Goal: Share content: Share content

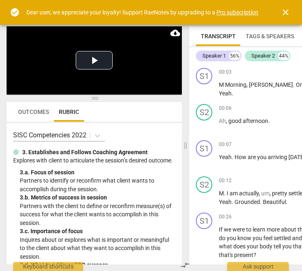
click at [283, 12] on span "close" at bounding box center [285, 12] width 10 height 10
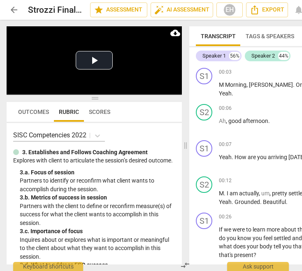
click at [37, 115] on span "Outcomes" at bounding box center [33, 112] width 41 height 12
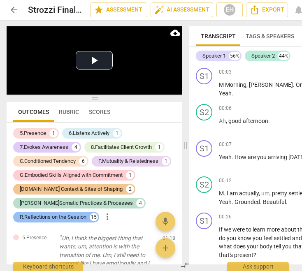
click at [60, 213] on div "R.Reflections on the Session" at bounding box center [53, 217] width 67 height 8
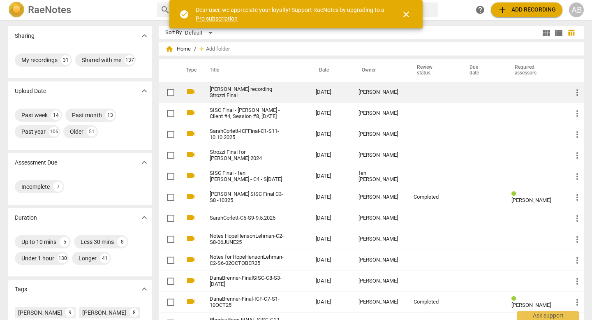
click at [384, 94] on div "[PERSON_NAME]" at bounding box center [379, 92] width 42 height 6
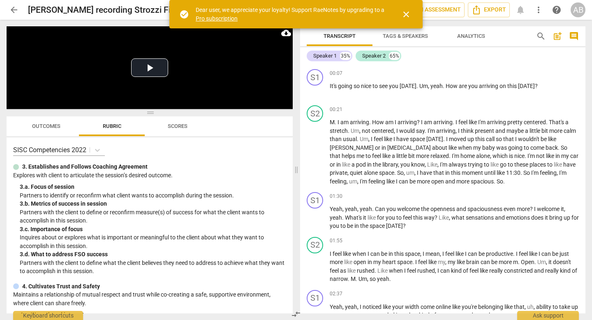
scroll to position [72, 0]
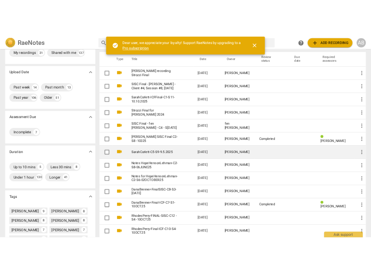
scroll to position [35, 0]
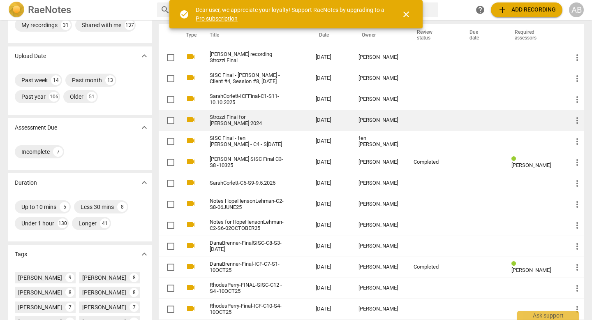
click at [296, 120] on td "Strozzi Final for Elisa SISC 2024" at bounding box center [254, 120] width 109 height 21
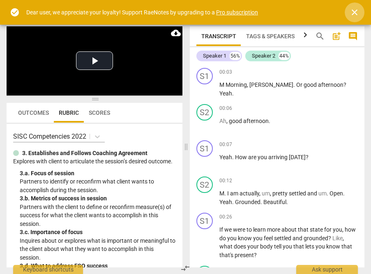
click at [358, 12] on span "close" at bounding box center [355, 12] width 10 height 10
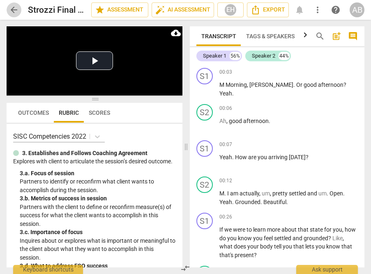
click at [10, 9] on span "arrow_back" at bounding box center [14, 10] width 10 height 10
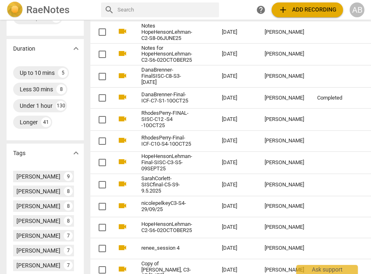
scroll to position [213, 0]
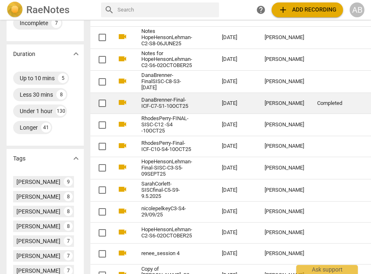
click at [265, 100] on div "[PERSON_NAME]" at bounding box center [284, 103] width 39 height 6
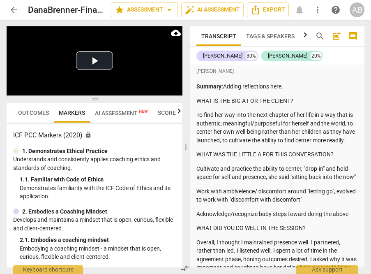
click at [317, 13] on span "more_vert" at bounding box center [318, 10] width 10 height 10
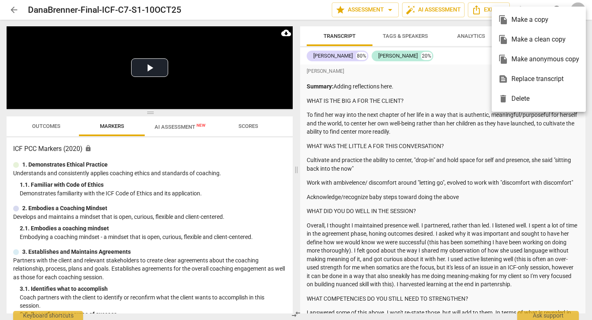
click at [412, 70] on div at bounding box center [296, 160] width 592 height 320
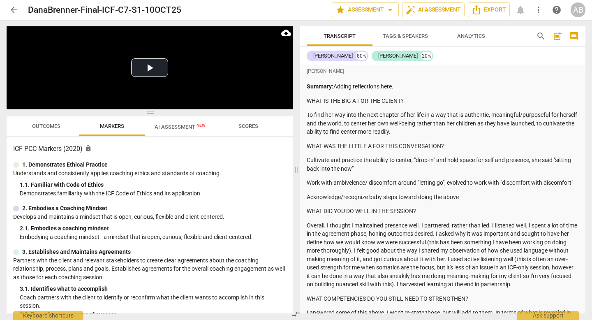
click at [540, 9] on span "more_vert" at bounding box center [539, 10] width 10 height 10
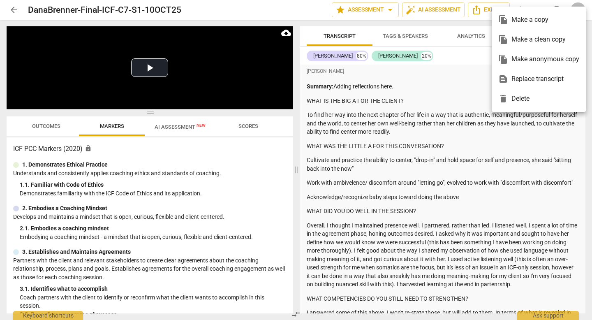
click at [523, 18] on div "file_copy Make a copy" at bounding box center [538, 20] width 81 height 20
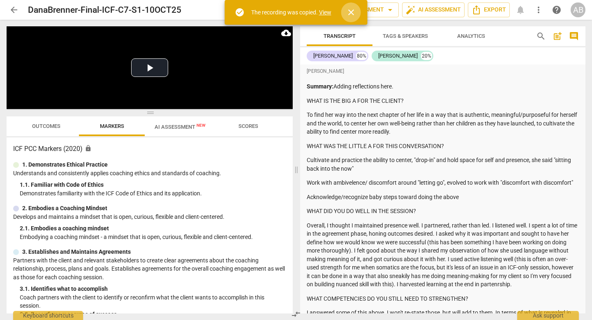
click at [354, 12] on span "close" at bounding box center [351, 12] width 10 height 10
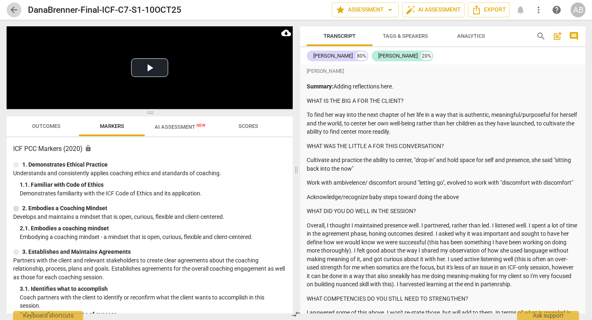
click at [12, 6] on span "arrow_back" at bounding box center [14, 10] width 10 height 10
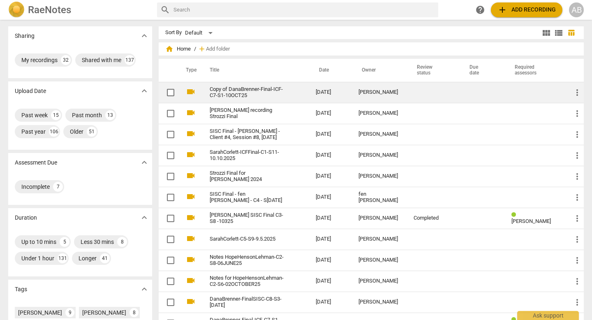
click at [275, 88] on link "Copy of DanaBrenner-Final-ICF-C7-S1-10OCT25" at bounding box center [248, 92] width 76 height 12
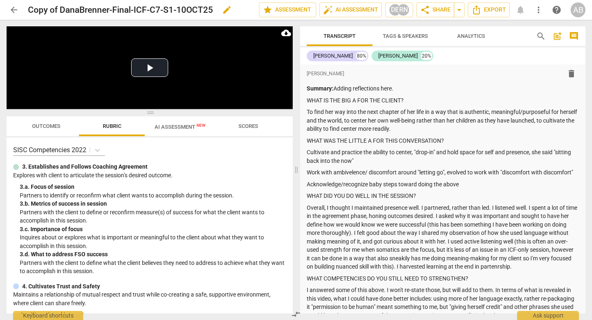
click at [229, 9] on span "edit" at bounding box center [227, 10] width 10 height 10
drag, startPoint x: 60, startPoint y: 10, endPoint x: 14, endPoint y: 4, distance: 46.5
click at [14, 4] on div "arrow_back Copy of DanaBrenner-Final-ICF-C7-S1-10OCT25 done clear star Assessme…" at bounding box center [296, 10] width 579 height 16
type input "DanaBrenner-Final-ICF-C7-S1-10OCT25"
click at [436, 11] on span "share Share" at bounding box center [435, 10] width 30 height 10
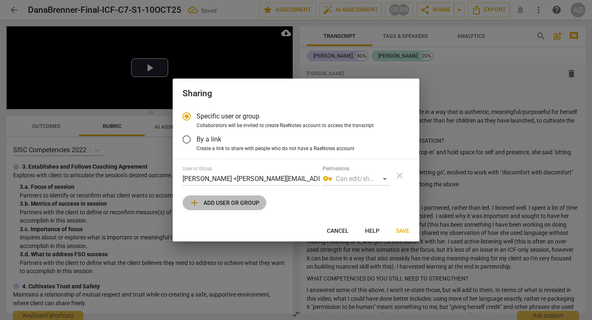
click at [242, 204] on span "add Add user or group" at bounding box center [225, 203] width 70 height 10
radio input "false"
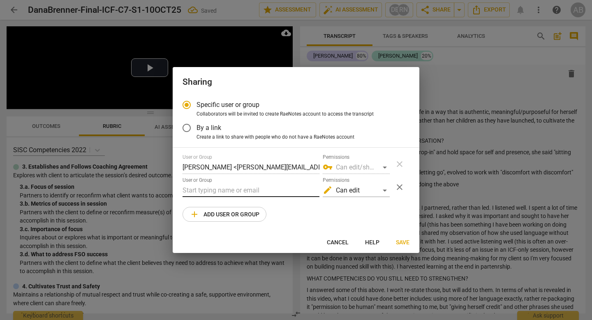
click at [237, 192] on input "text" at bounding box center [251, 190] width 137 height 13
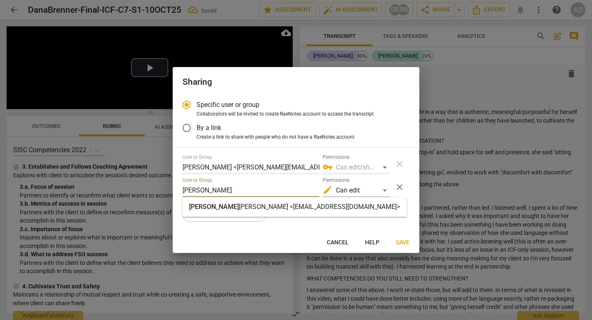
type input "merle"
click at [283, 208] on strong "McKinley <merlemckinley@icloud.com>" at bounding box center [319, 207] width 161 height 8
radio input "false"
type input "Merle McKinley <merlemckinley@icloud.com>"
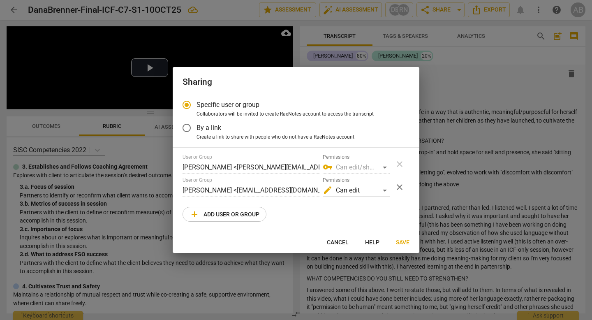
click at [397, 242] on span "Save" at bounding box center [403, 242] width 14 height 8
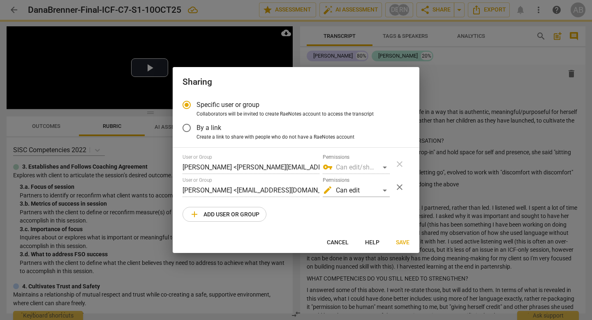
radio input "false"
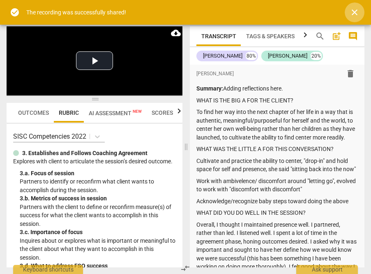
click at [351, 14] on span "close" at bounding box center [355, 12] width 10 height 10
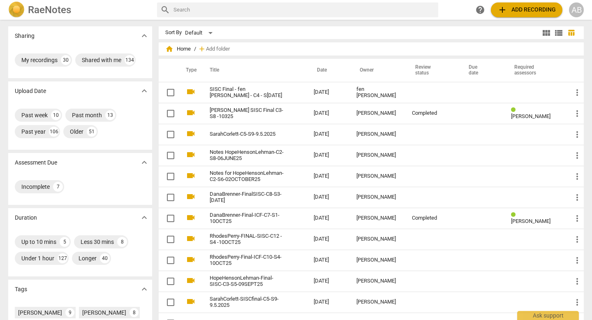
click at [236, 9] on input "text" at bounding box center [303, 9] width 261 height 13
type input "sarah"
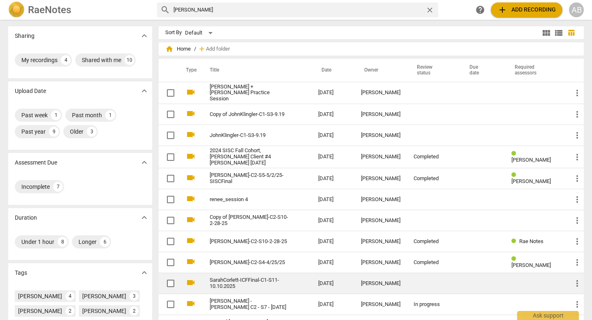
click at [236, 273] on td "SarahCorlett-ICFFinal-C1-S11-10.10.2025" at bounding box center [256, 283] width 112 height 21
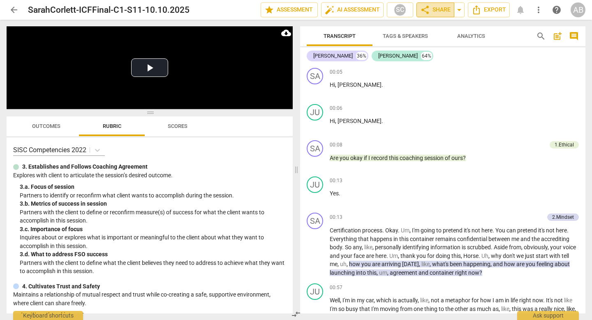
click at [236, 8] on span "share Share" at bounding box center [435, 10] width 30 height 10
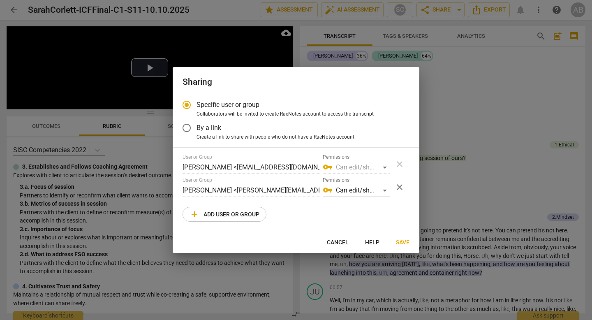
click at [236, 244] on span "Cancel" at bounding box center [338, 242] width 22 height 8
radio input "false"
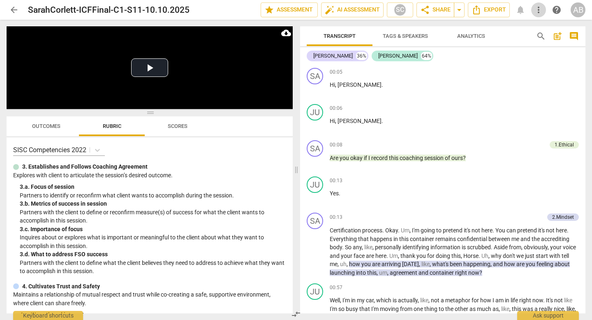
click at [236, 7] on span "more_vert" at bounding box center [539, 10] width 10 height 10
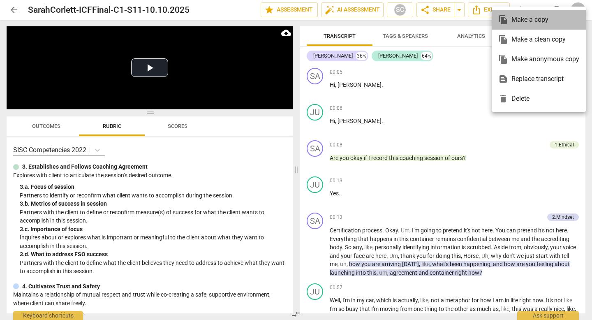
click at [236, 21] on div "file_copy Make a copy" at bounding box center [538, 20] width 81 height 20
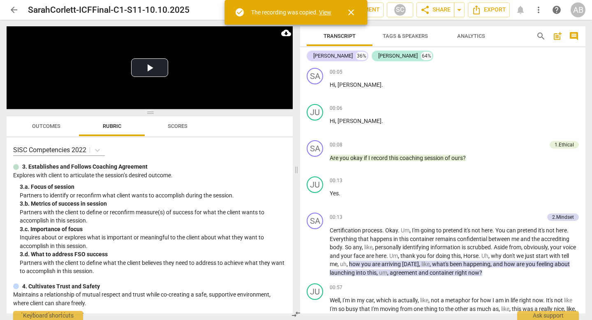
click at [236, 12] on link "View" at bounding box center [325, 12] width 12 height 7
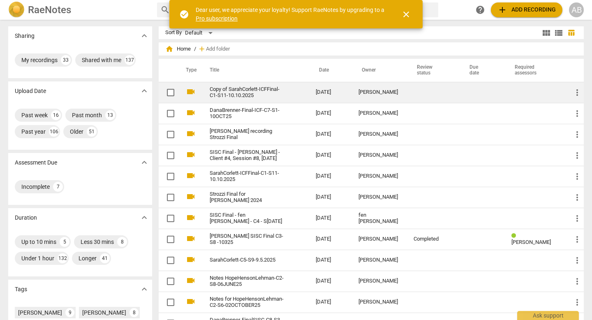
click at [258, 90] on link "Copy of SarahCorlett-ICFFinal-C1-S11-10.10.2025" at bounding box center [248, 92] width 76 height 12
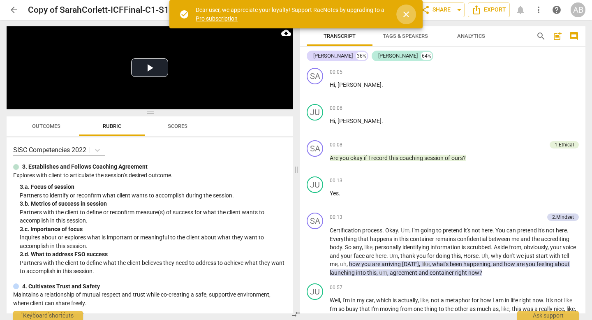
click at [410, 15] on span "close" at bounding box center [406, 14] width 10 height 10
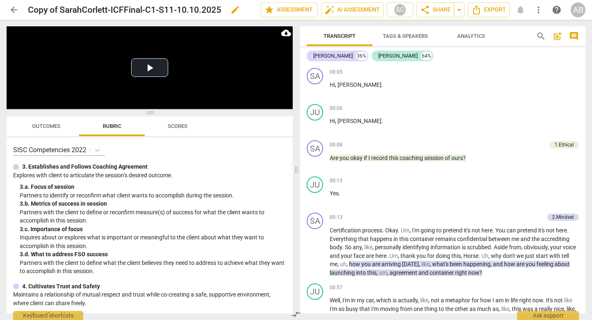
click at [235, 9] on span "edit" at bounding box center [235, 10] width 10 height 10
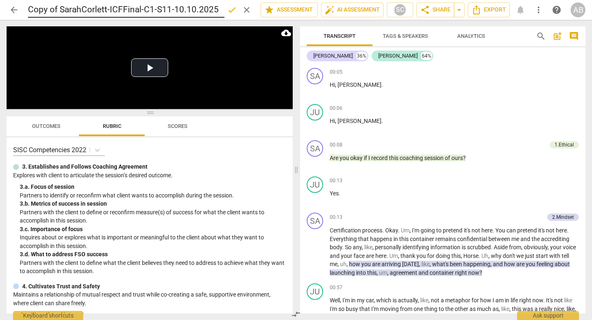
drag, startPoint x: 235, startPoint y: 9, endPoint x: 102, endPoint y: 9, distance: 133.2
click at [102, 9] on div "Copy of SarahCorlett-ICFFinal-C1-S11-10.10.2025 done clear" at bounding box center [141, 10] width 226 height 16
drag, startPoint x: 61, startPoint y: 7, endPoint x: 23, endPoint y: 5, distance: 37.9
click at [23, 5] on div "arrow_back Copy of SarahCorlett-ICFFinal-C1-S11-10.10.2025 done clear star Asse…" at bounding box center [296, 10] width 579 height 16
type input "SarahCorlett-ICFFinal-C1-S11-10.10.2025"
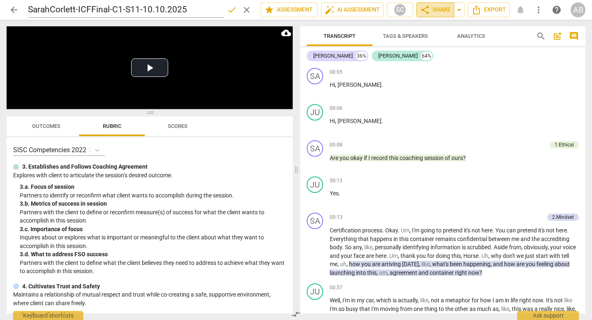
click at [437, 12] on span "share Share" at bounding box center [435, 10] width 30 height 10
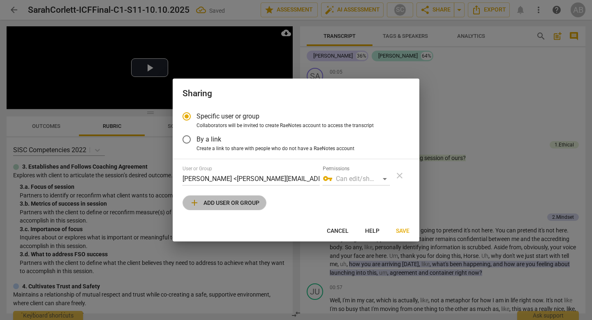
click at [249, 198] on span "add Add user or group" at bounding box center [225, 203] width 70 height 10
radio input "false"
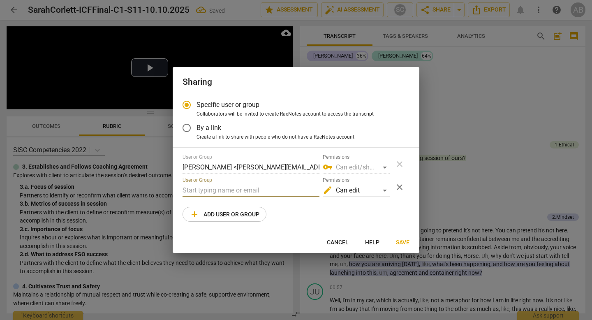
click at [232, 188] on input "text" at bounding box center [251, 190] width 137 height 13
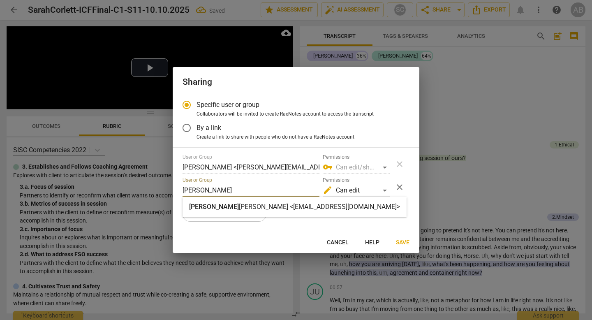
type input "merle"
click at [259, 209] on strong "McKinley <merlemckinley@icloud.com>" at bounding box center [319, 207] width 161 height 8
radio input "false"
type input "Merle McKinley <merlemckinley@icloud.com>"
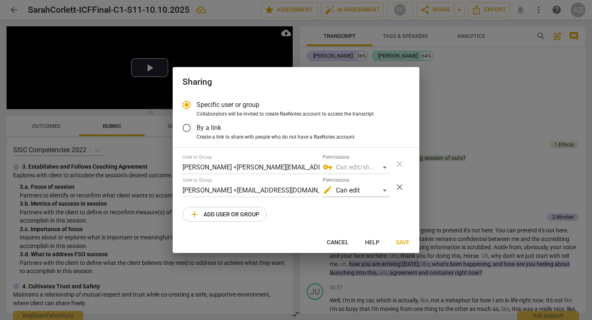
click at [406, 242] on span "Save" at bounding box center [403, 242] width 14 height 8
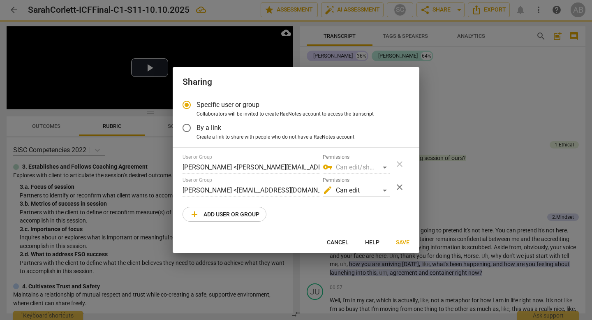
radio input "false"
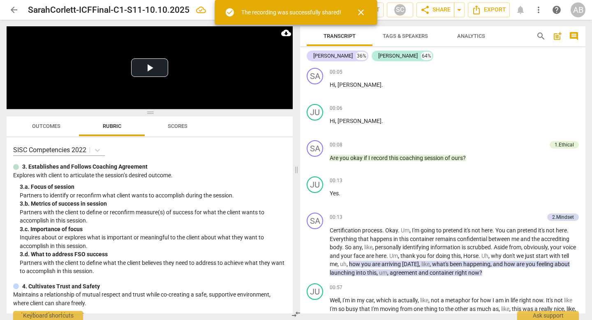
click at [42, 122] on span "Outcomes" at bounding box center [46, 126] width 48 height 11
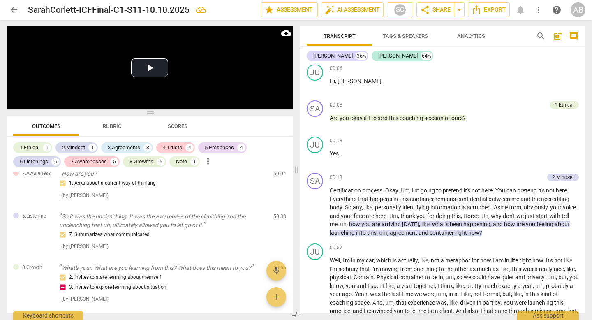
scroll to position [1303, 0]
click at [180, 162] on div "Note" at bounding box center [181, 161] width 11 height 8
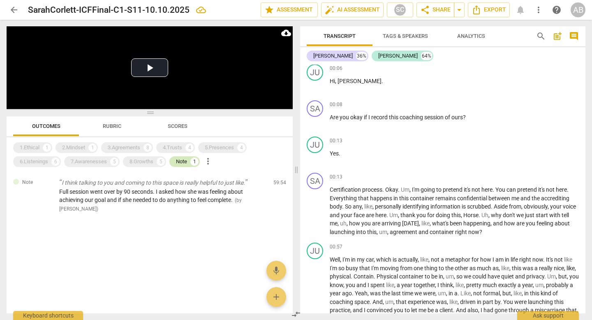
scroll to position [0, 0]
click at [235, 169] on div "1.Ethical 1 2.Mindset 1 3.Agreements 8 4.Trusts 4 5.Presences 4 6.Listenings 6 …" at bounding box center [153, 155] width 280 height 28
click at [5, 9] on header "arrow_back SarahCorlett-ICFFinal-C1-S11-10.10.2025 edit star Assessment auto_fi…" at bounding box center [296, 10] width 592 height 20
click at [13, 9] on span "arrow_back" at bounding box center [14, 10] width 10 height 10
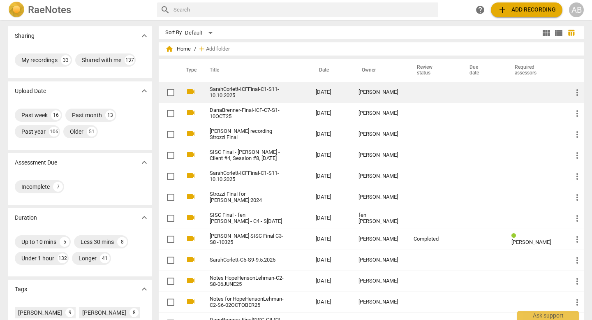
click at [256, 90] on link "SarahCorlett-ICFFinal-C1-S11-10.10.2025" at bounding box center [248, 92] width 76 height 12
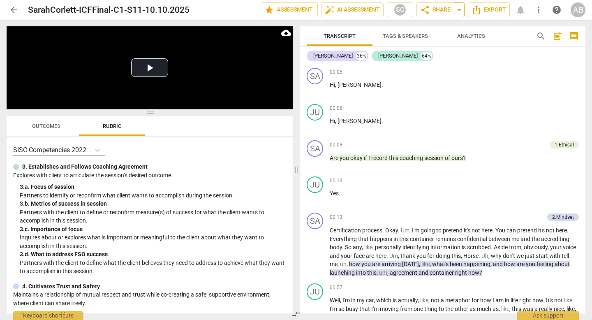
click at [463, 11] on span "arrow_drop_down" at bounding box center [459, 10] width 10 height 10
click at [504, 83] on p "Hi , Juliana ." at bounding box center [454, 85] width 249 height 9
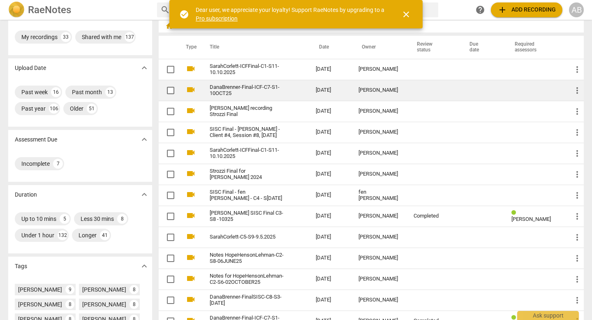
scroll to position [23, 0]
